Goal: Task Accomplishment & Management: Manage account settings

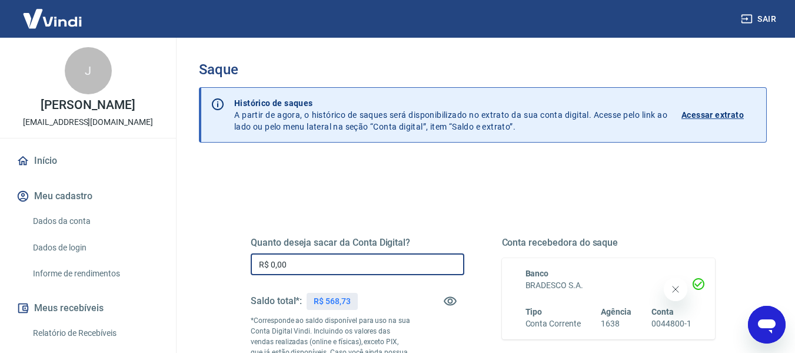
drag, startPoint x: 335, startPoint y: 262, endPoint x: 291, endPoint y: 247, distance: 47.5
click at [269, 262] on input "R$ 0,00" at bounding box center [358, 264] width 214 height 22
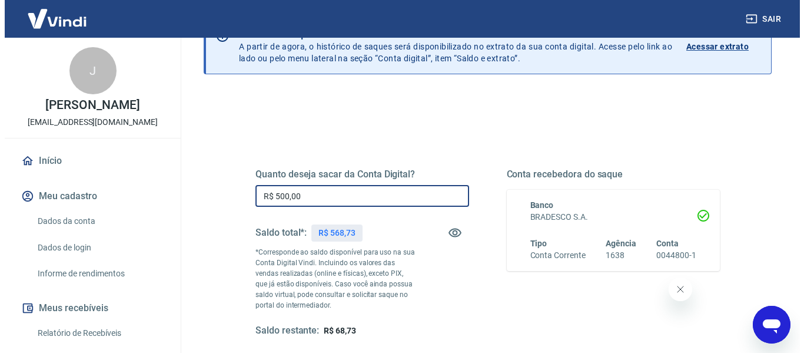
scroll to position [177, 0]
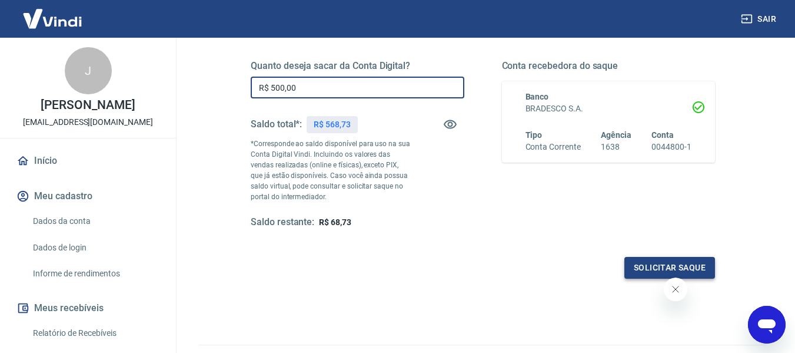
type input "R$ 500,00"
click at [675, 265] on button "Solicitar saque" at bounding box center [669, 268] width 91 height 22
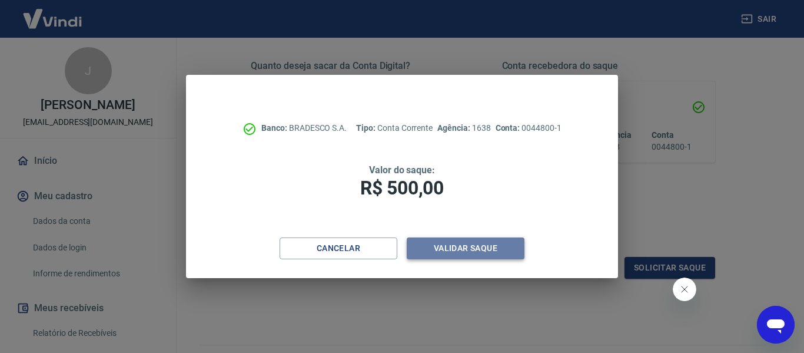
click at [470, 247] on button "Validar saque" at bounding box center [466, 248] width 118 height 22
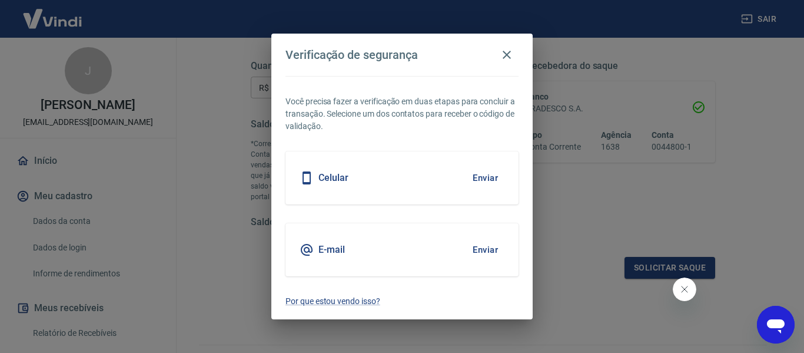
click at [489, 176] on button "Enviar" at bounding box center [485, 177] width 38 height 25
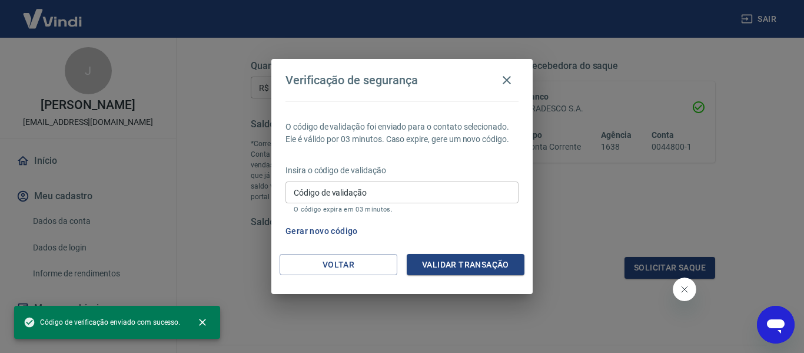
click at [394, 197] on input "Código de validação" at bounding box center [401, 192] width 233 height 22
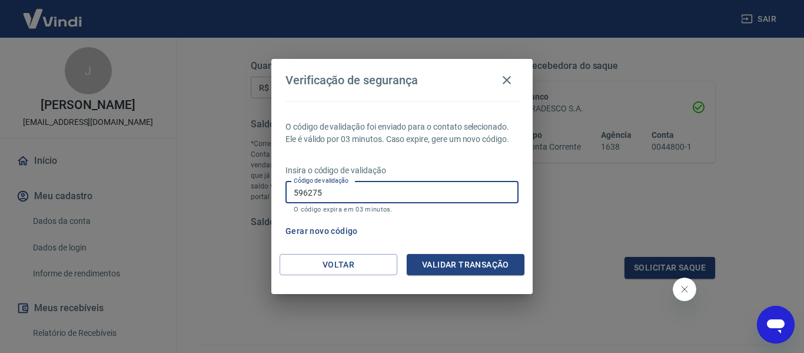
type input "596275"
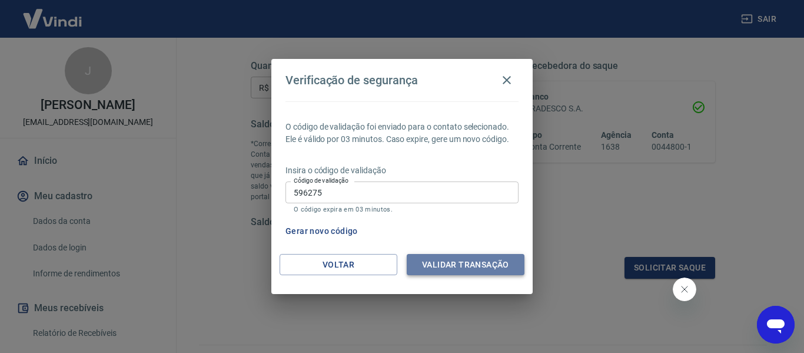
click at [472, 261] on button "Validar transação" at bounding box center [466, 265] width 118 height 22
